Goal: Check status: Check status

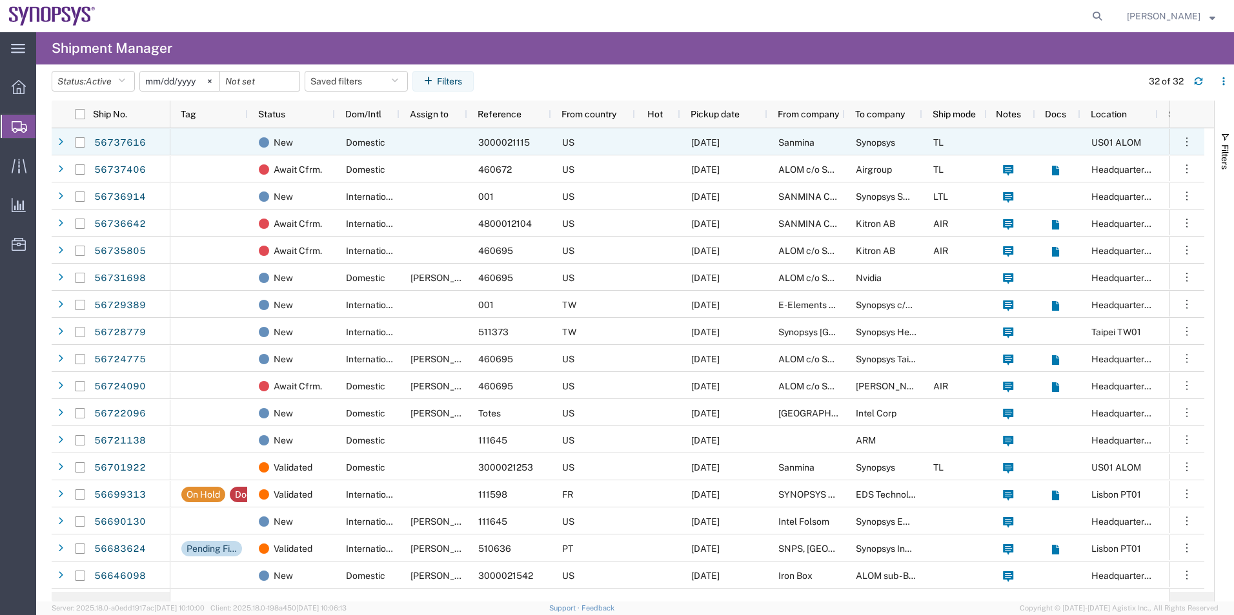
click at [334, 145] on div "New" at bounding box center [291, 141] width 87 height 27
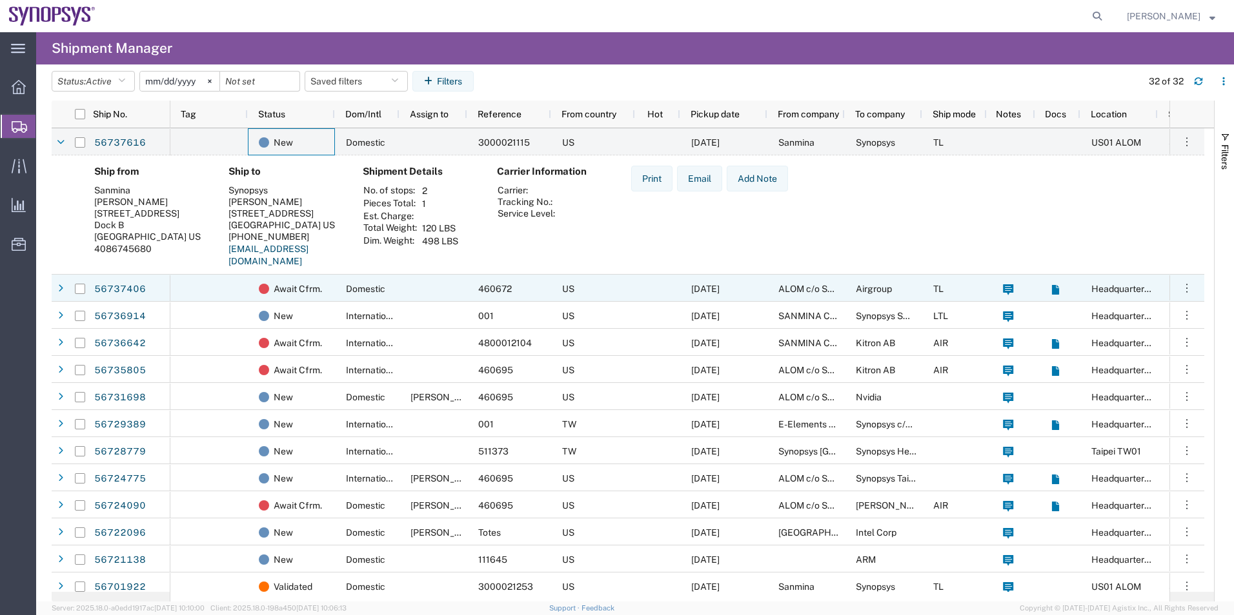
click at [235, 295] on div at bounding box center [208, 288] width 77 height 27
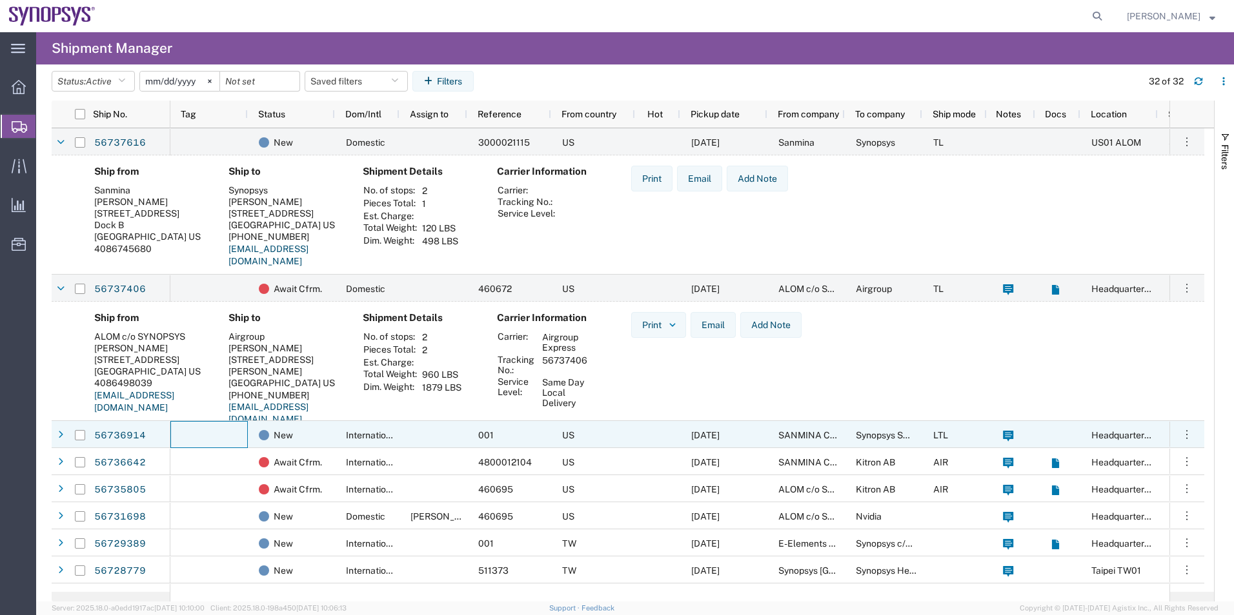
click at [239, 434] on div at bounding box center [208, 434] width 77 height 27
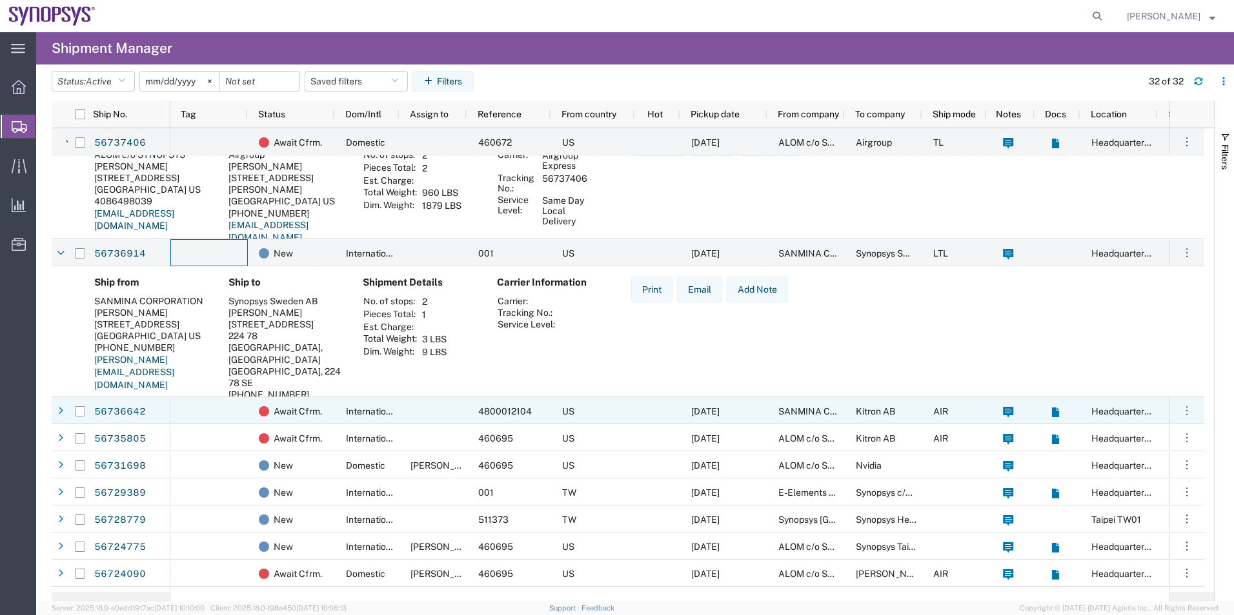
scroll to position [194, 0]
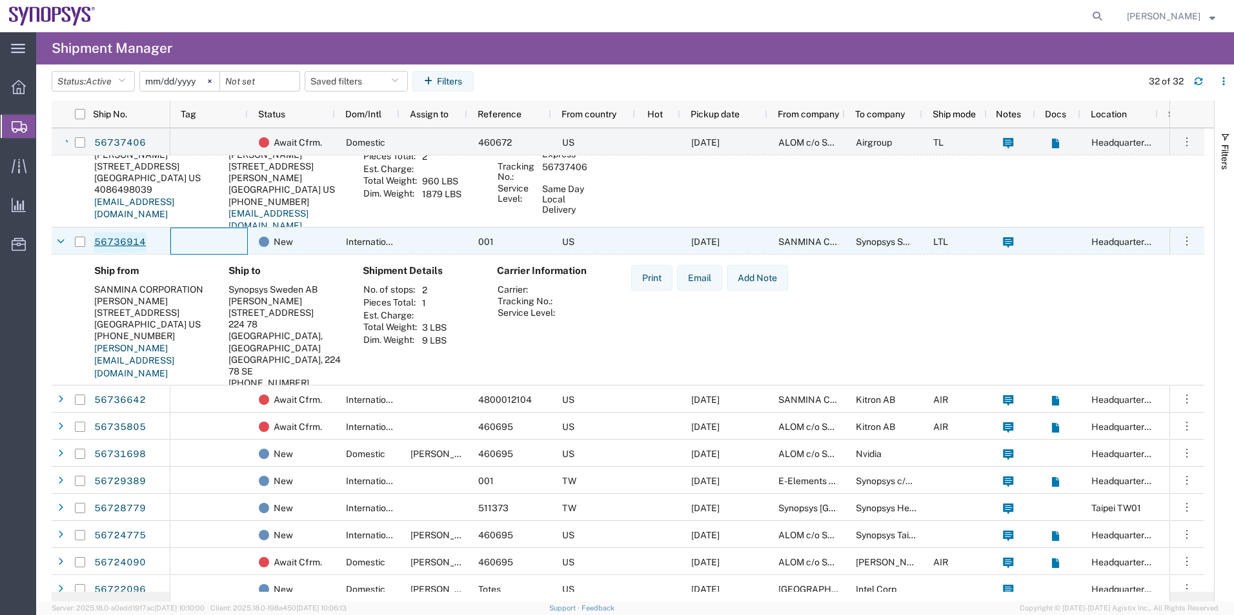
click at [123, 240] on link "56736914" at bounding box center [120, 242] width 53 height 21
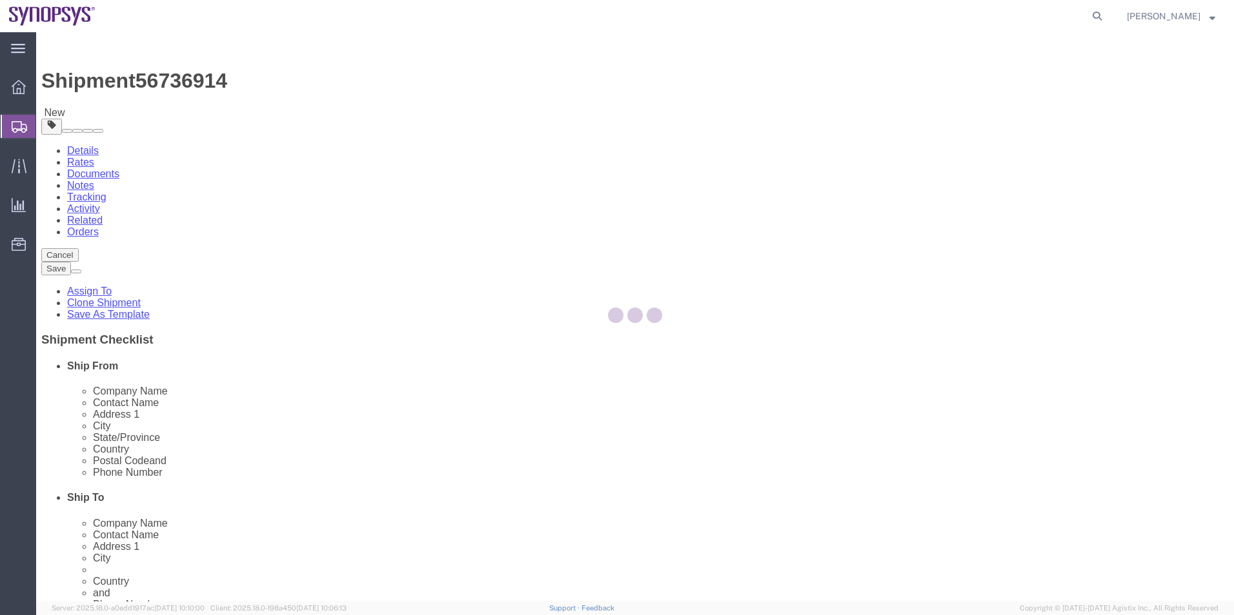
select select
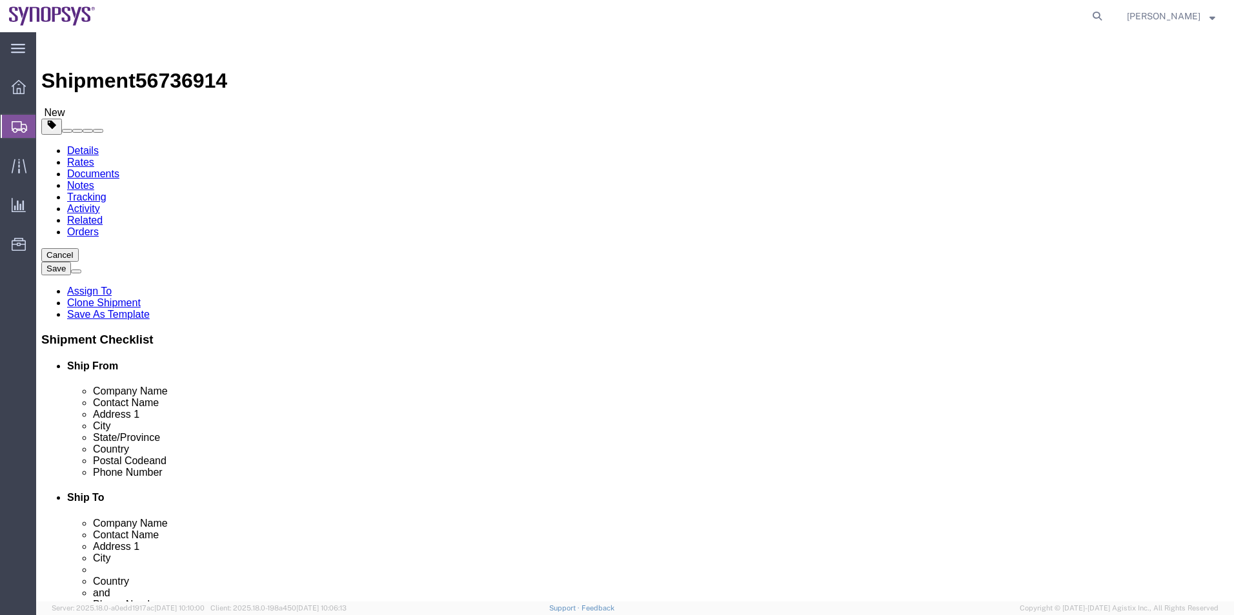
click span "56736914"
drag, startPoint x: 160, startPoint y: 16, endPoint x: 298, endPoint y: 38, distance: 139.8
click link "Activity"
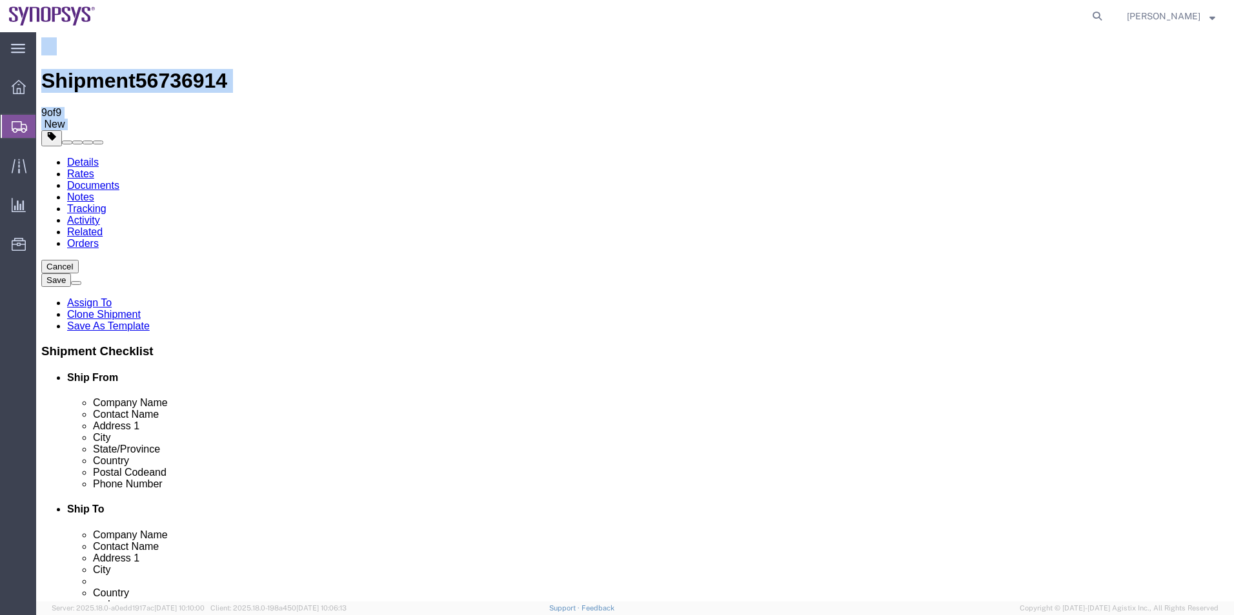
click at [178, 39] on div "Shipment 56736914 9 of 9 New Details Rates Documents Notes Tracking Activity Re…" at bounding box center [634, 417] width 1187 height 760
click at [169, 69] on span "56736914" at bounding box center [181, 80] width 92 height 23
copy span "56736914"
click at [91, 157] on link "Details" at bounding box center [83, 162] width 32 height 11
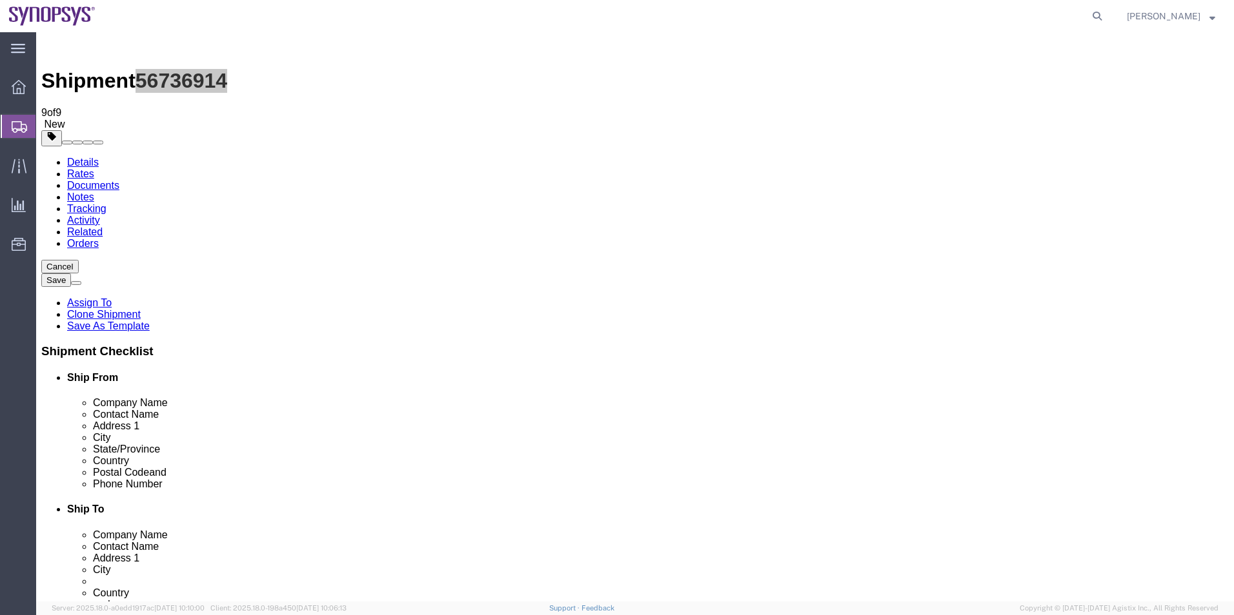
click at [0, 0] on span "Shipment Manager" at bounding box center [0, 0] width 0 height 0
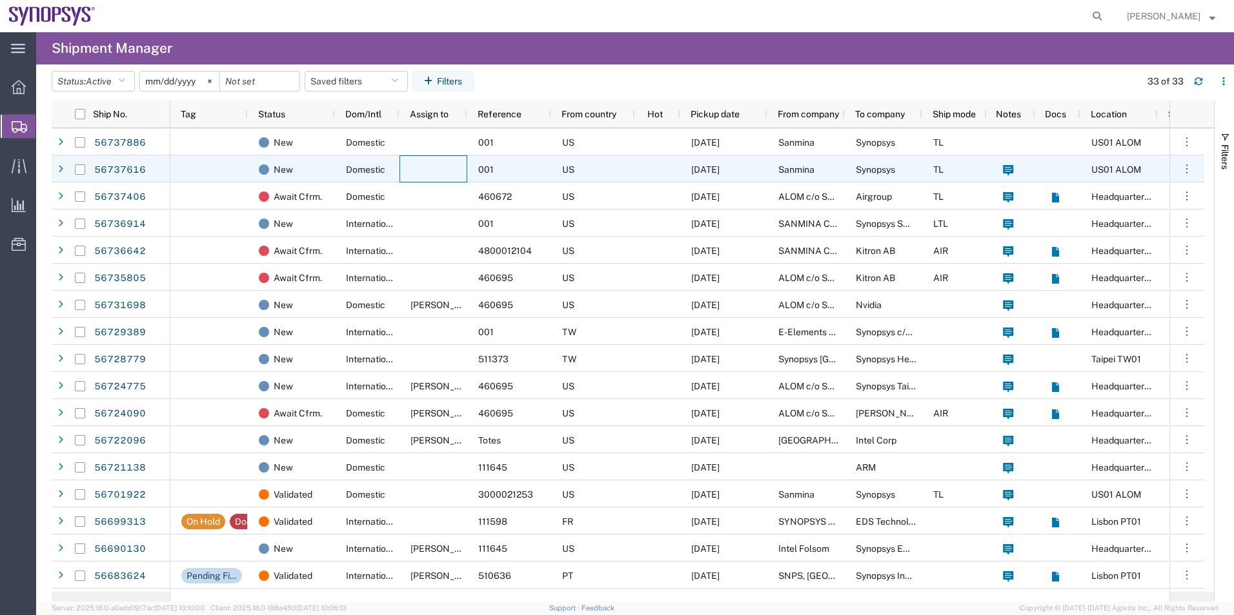
click at [455, 156] on div at bounding box center [433, 168] width 68 height 27
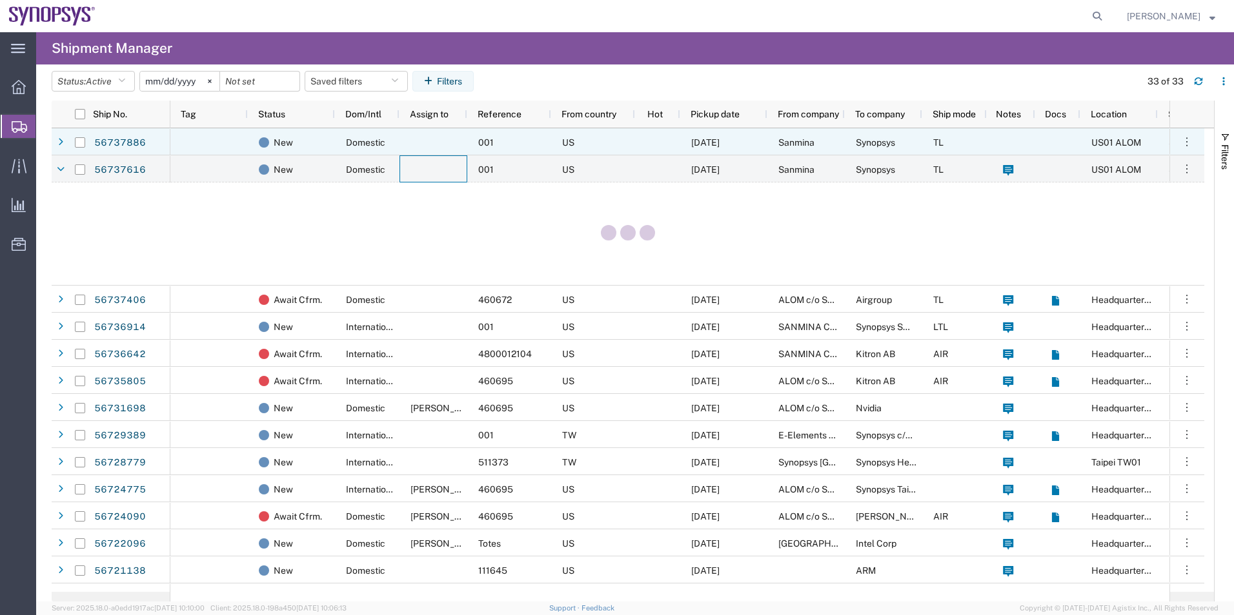
click at [466, 146] on div at bounding box center [433, 141] width 68 height 27
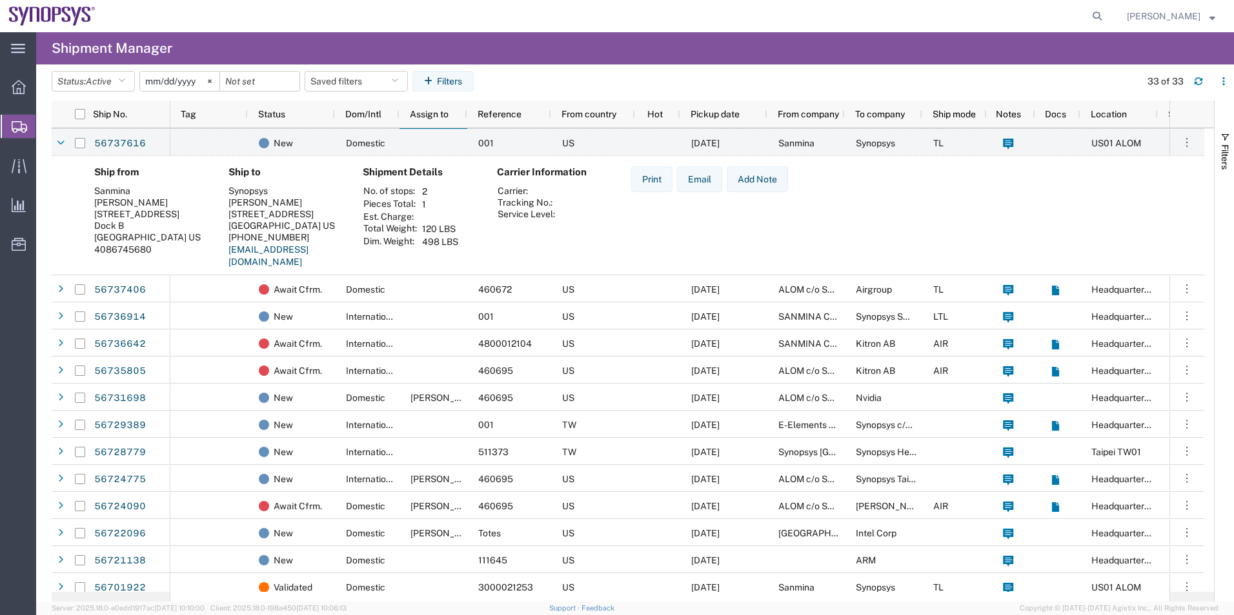
scroll to position [194, 0]
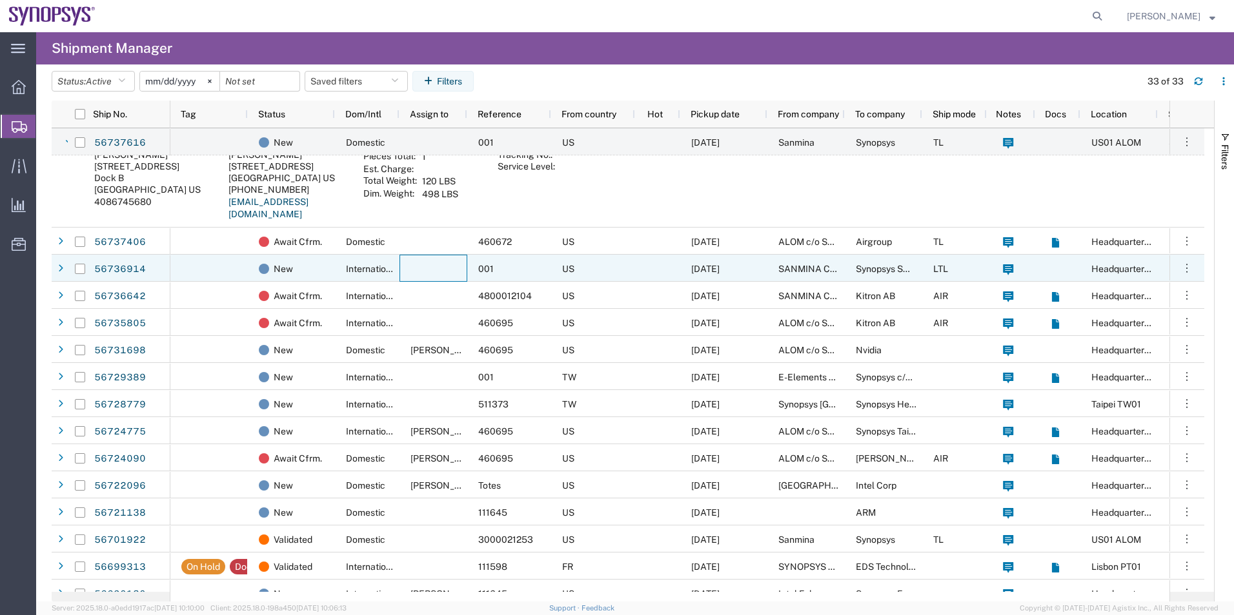
click at [441, 259] on div at bounding box center [433, 268] width 68 height 27
